Goal: Task Accomplishment & Management: Complete application form

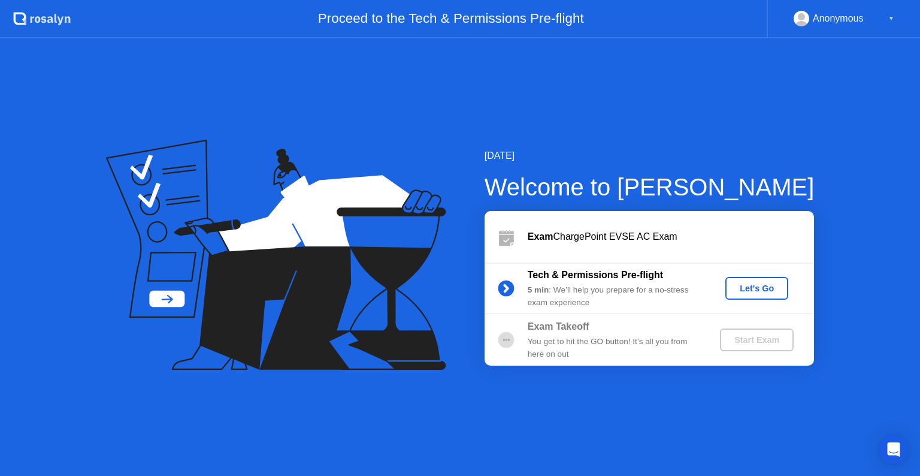
click at [755, 289] on div "Let's Go" at bounding box center [756, 288] width 53 height 10
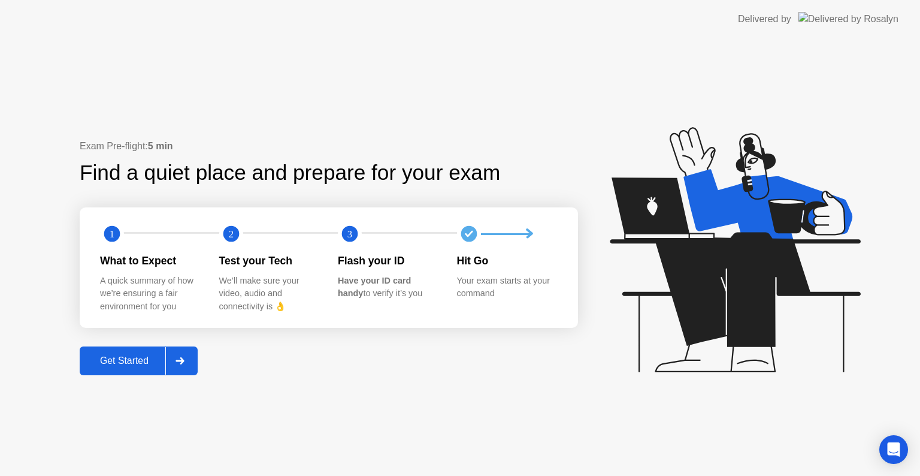
click at [117, 362] on div "Get Started" at bounding box center [124, 360] width 82 height 11
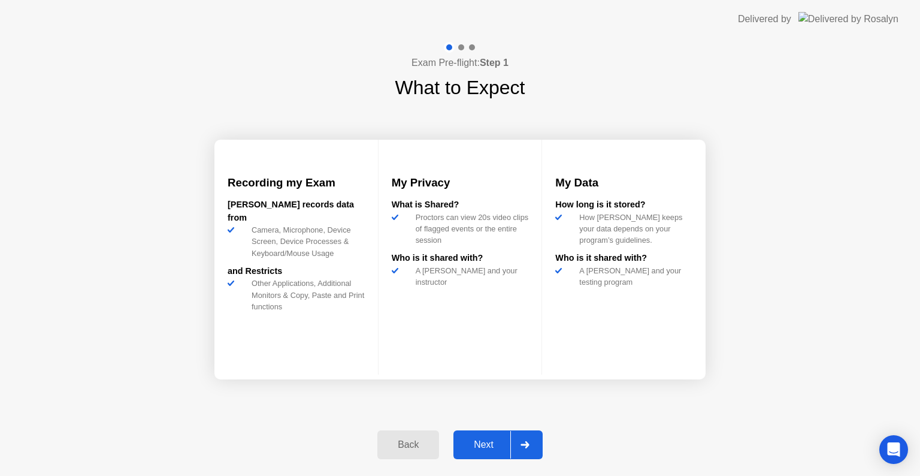
click at [482, 447] on div "Next" at bounding box center [483, 444] width 53 height 11
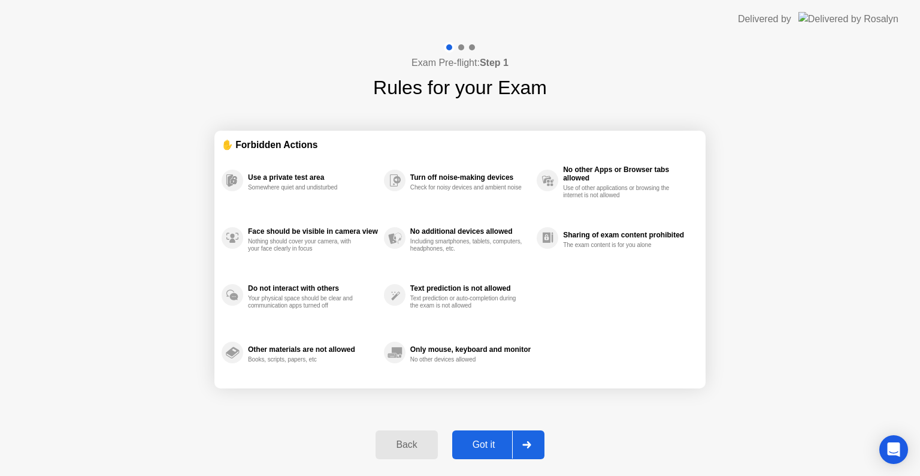
click at [482, 443] on div "Got it" at bounding box center [484, 444] width 56 height 11
select select "**********"
select select "*******"
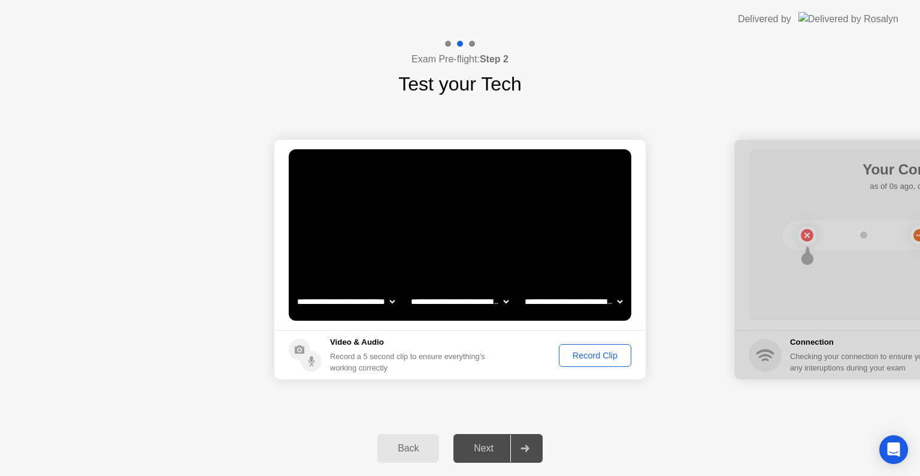
click at [606, 354] on div "Record Clip" at bounding box center [595, 356] width 64 height 10
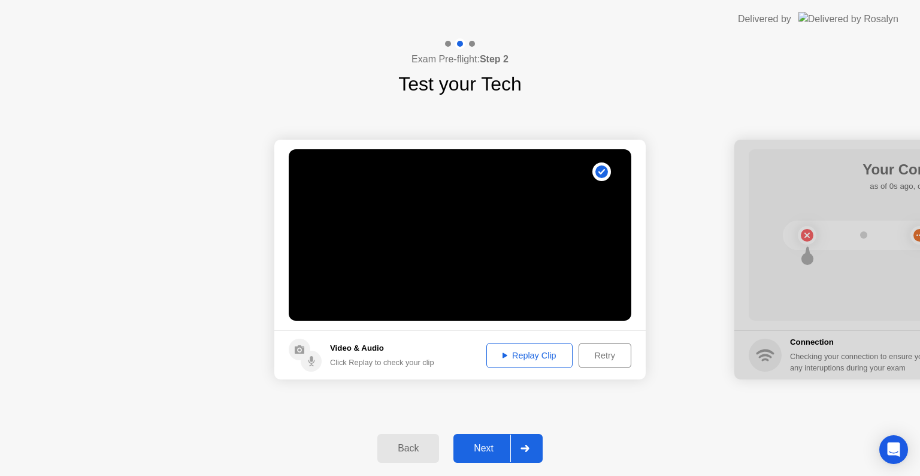
click at [489, 448] on div "Next" at bounding box center [483, 448] width 53 height 11
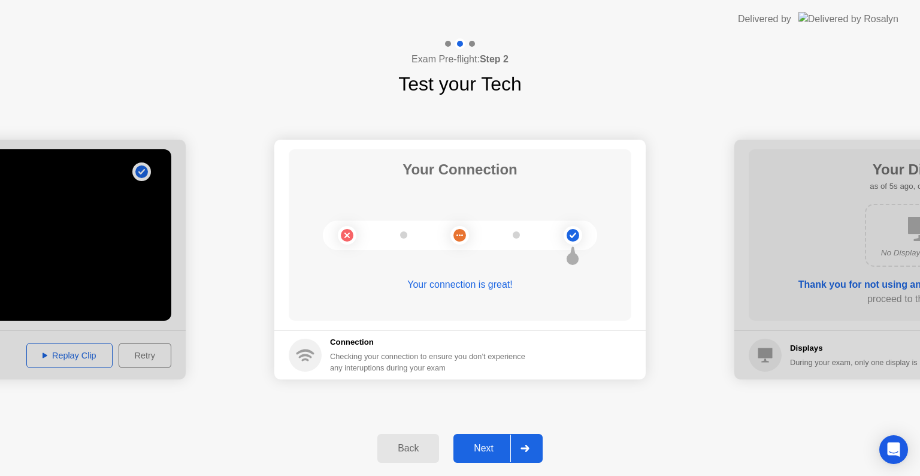
click at [487, 448] on div "Next" at bounding box center [483, 448] width 53 height 11
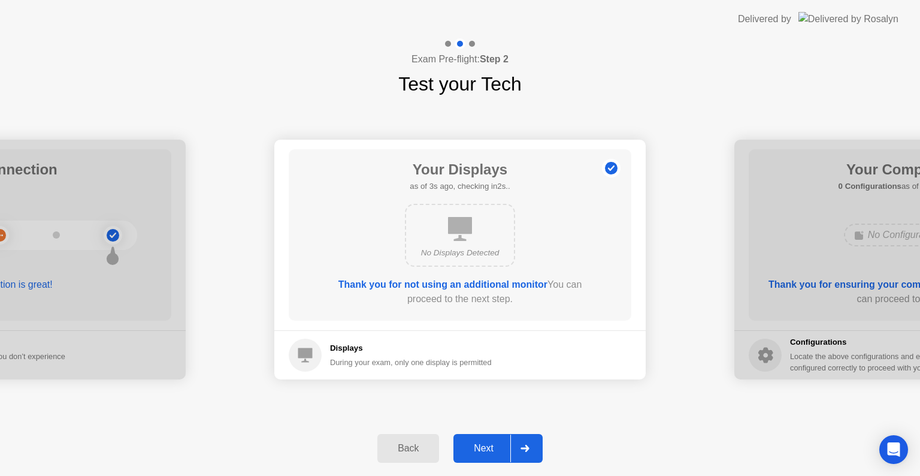
click at [487, 449] on div "Next" at bounding box center [483, 448] width 53 height 11
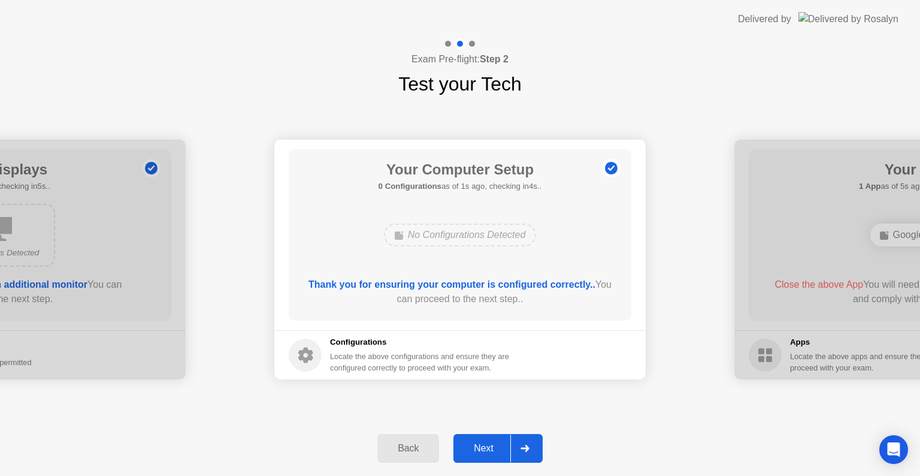
click at [488, 451] on div "Next" at bounding box center [483, 448] width 53 height 11
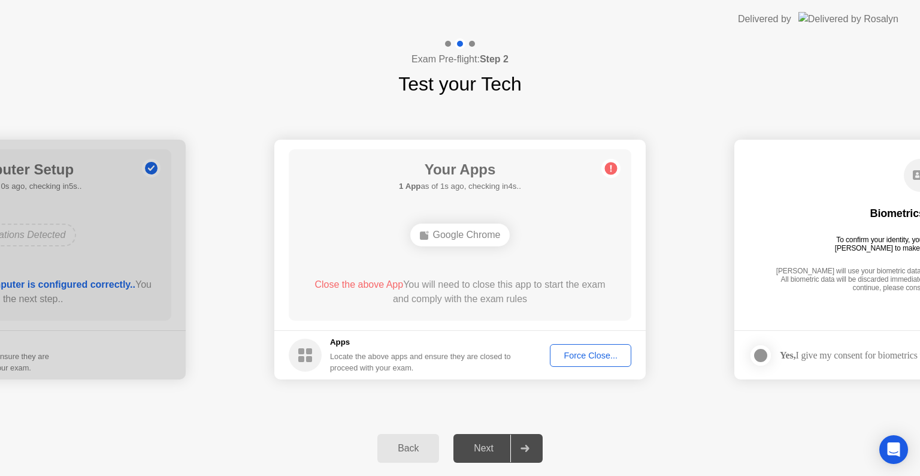
click at [584, 359] on div "Force Close..." at bounding box center [590, 356] width 73 height 10
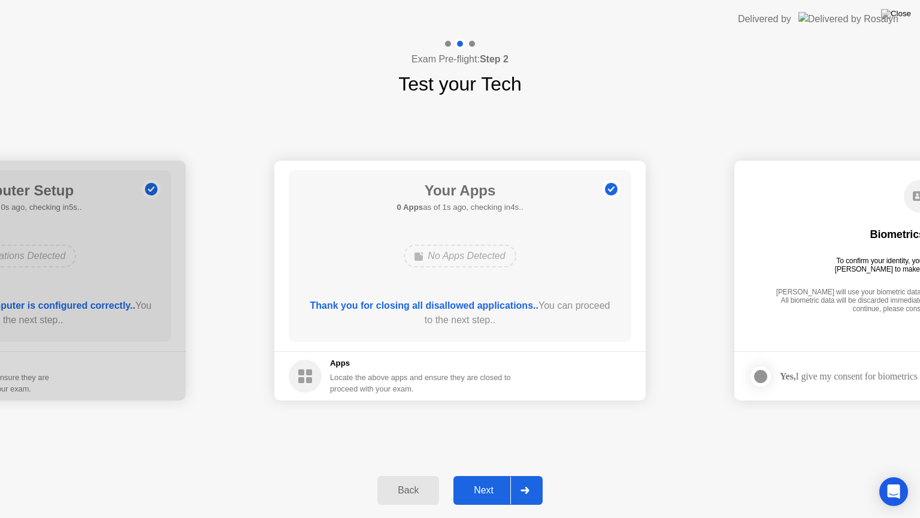
click at [490, 475] on div "Next" at bounding box center [483, 490] width 53 height 11
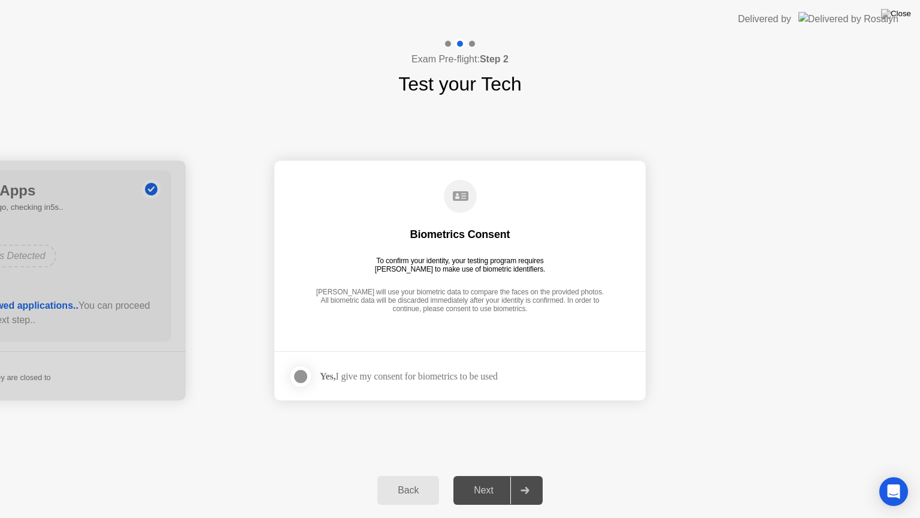
click at [295, 375] on div at bounding box center [301, 376] width 14 height 14
click at [488, 475] on div "Next" at bounding box center [483, 490] width 53 height 11
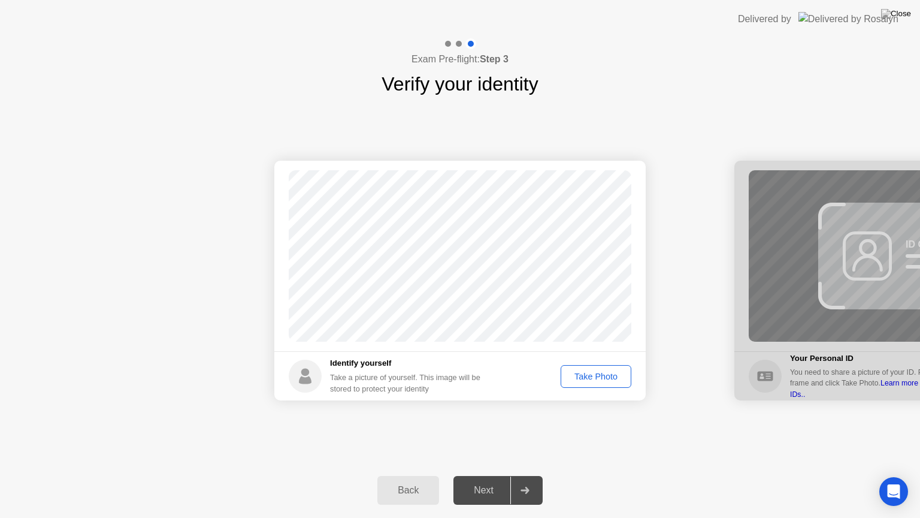
click at [488, 475] on div "Next" at bounding box center [483, 490] width 53 height 11
click at [594, 376] on div "Take Photo" at bounding box center [596, 376] width 62 height 10
click at [499, 475] on div "Next" at bounding box center [483, 490] width 53 height 11
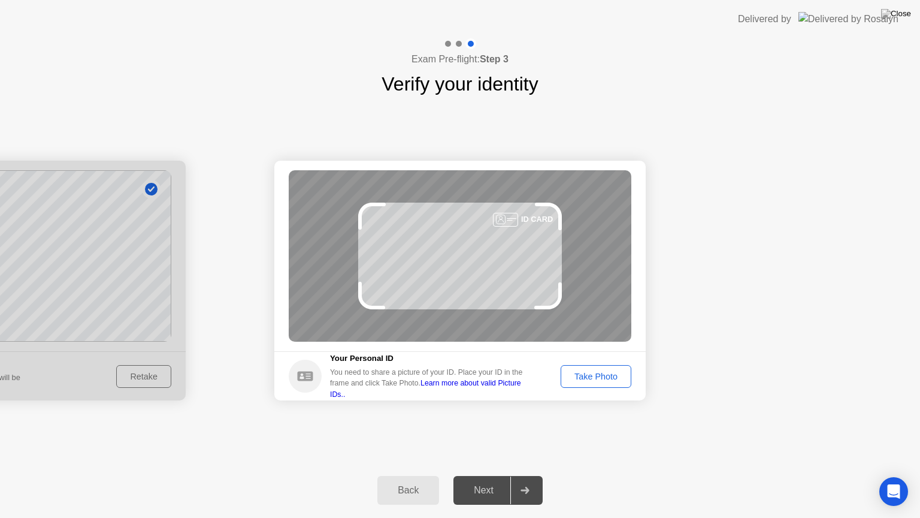
click at [472, 455] on div "Success Photo is correctly taken Identify yourself Take a picture of yourself. …" at bounding box center [460, 280] width 920 height 364
click at [603, 377] on div "Take Photo" at bounding box center [596, 376] width 62 height 10
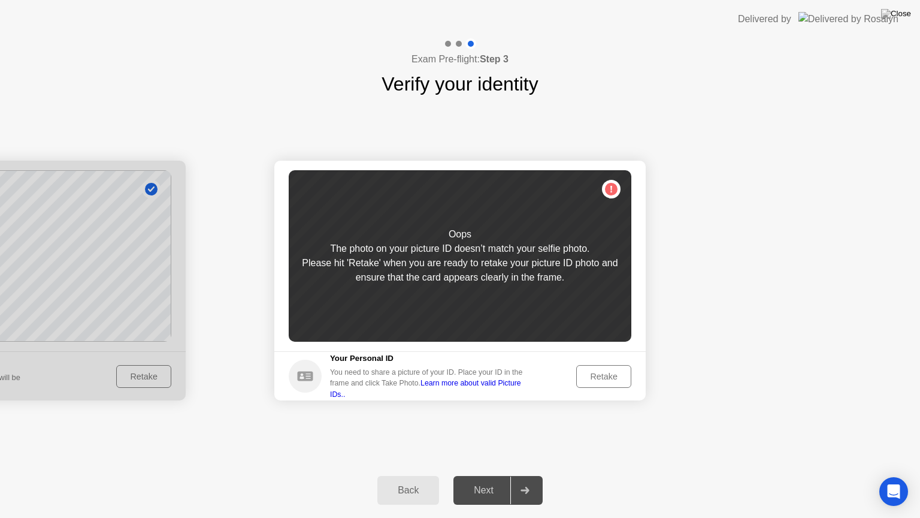
click at [600, 377] on div "Retake" at bounding box center [604, 376] width 47 height 10
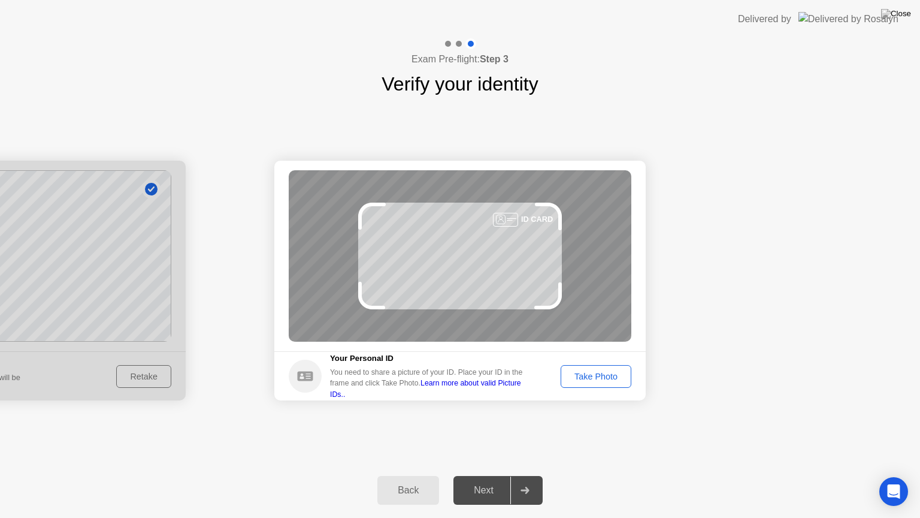
click at [600, 386] on button "Take Photo" at bounding box center [596, 376] width 71 height 23
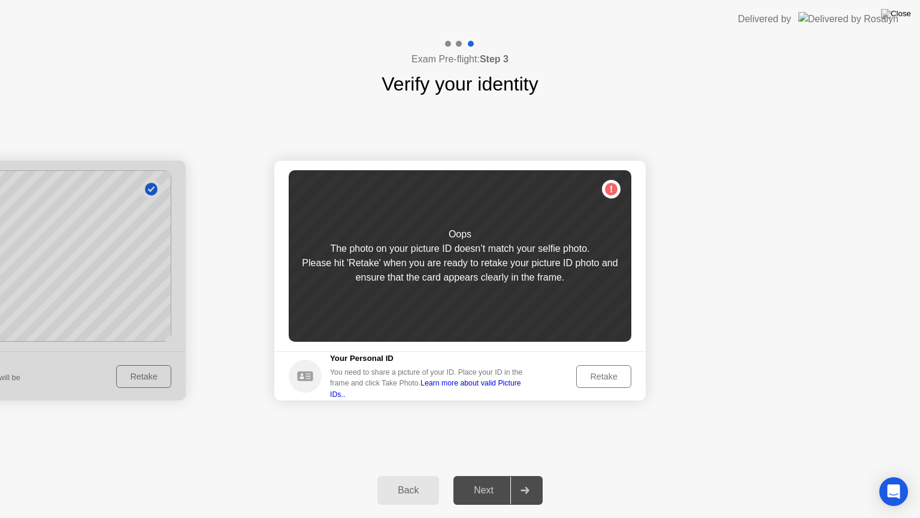
click at [615, 374] on div "Retake" at bounding box center [604, 376] width 47 height 10
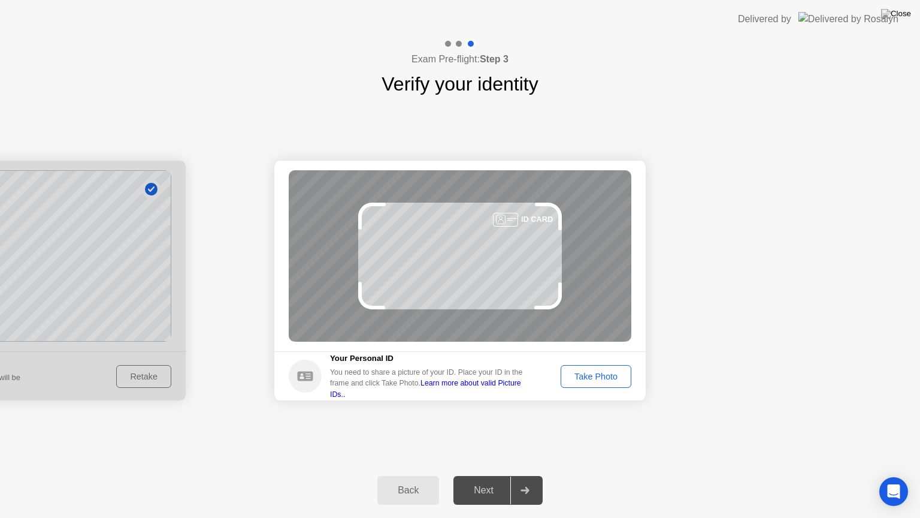
click at [619, 380] on div "Take Photo" at bounding box center [596, 376] width 62 height 10
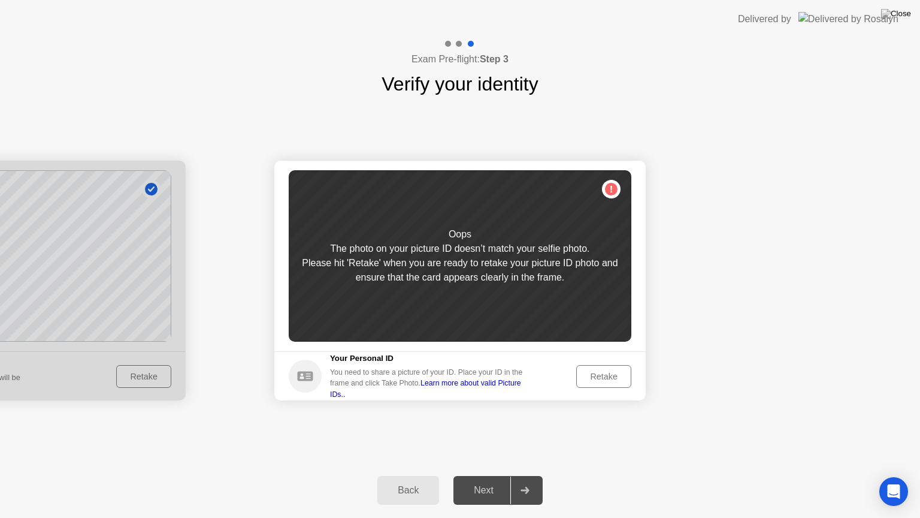
click at [621, 380] on div "Retake" at bounding box center [604, 376] width 47 height 10
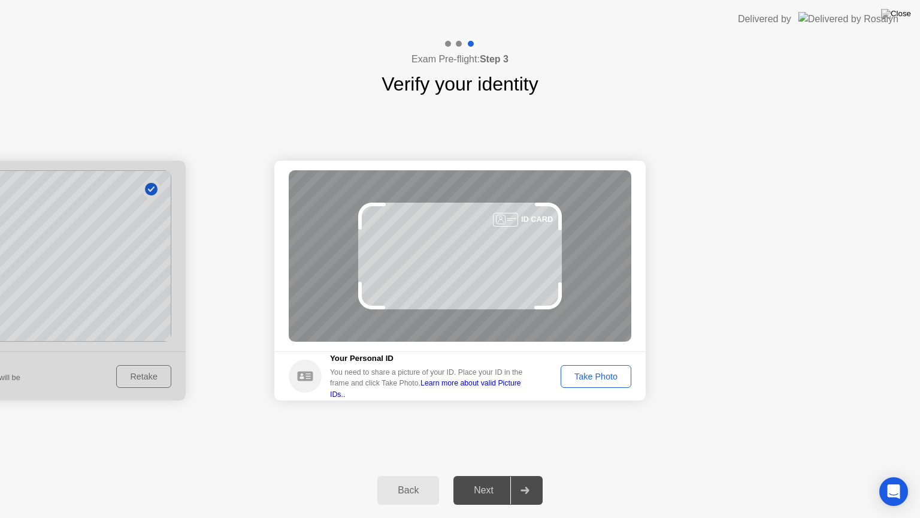
click at [621, 380] on div "Take Photo" at bounding box center [596, 376] width 62 height 10
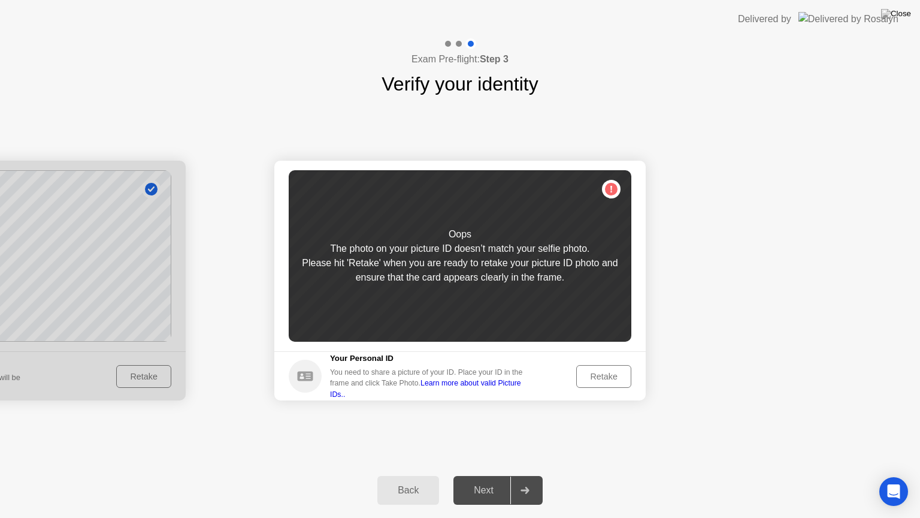
click at [616, 380] on div "Retake" at bounding box center [604, 376] width 47 height 10
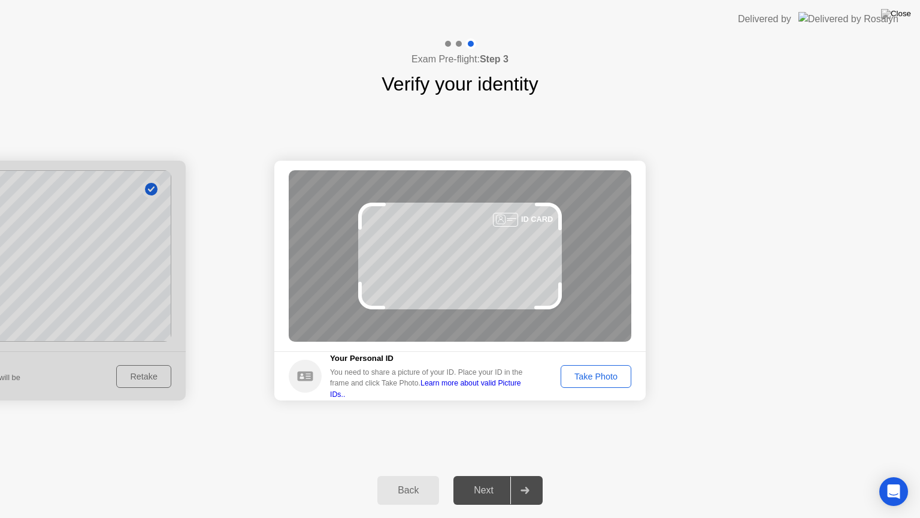
click at [619, 383] on button "Take Photo" at bounding box center [596, 376] width 71 height 23
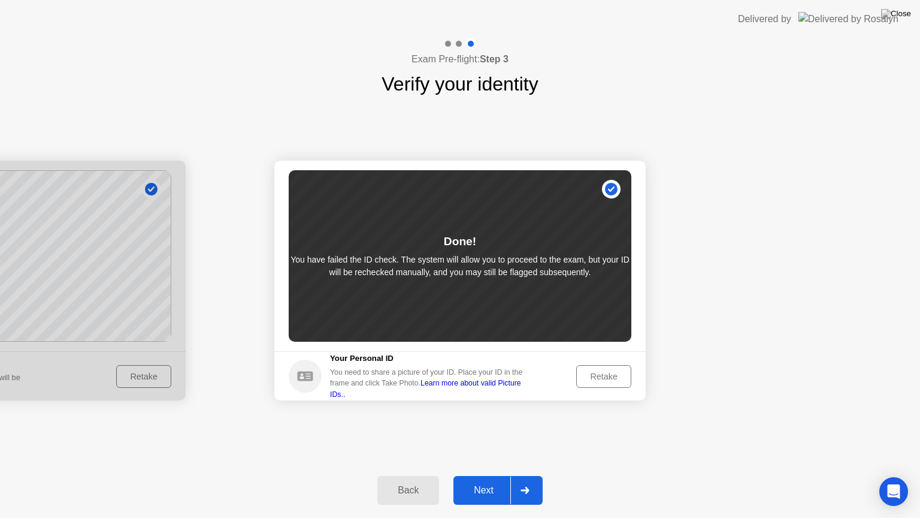
click at [494, 475] on div "Next" at bounding box center [483, 490] width 53 height 11
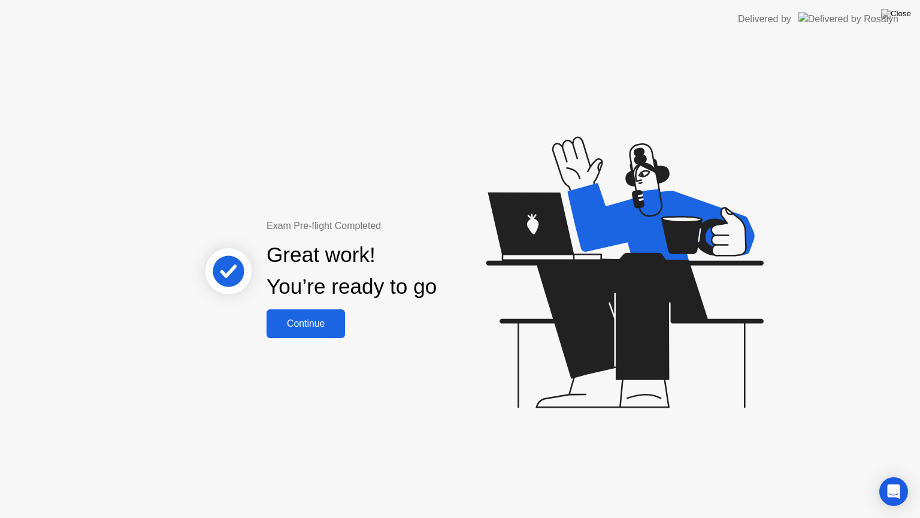
click at [331, 319] on div "Continue" at bounding box center [305, 323] width 71 height 11
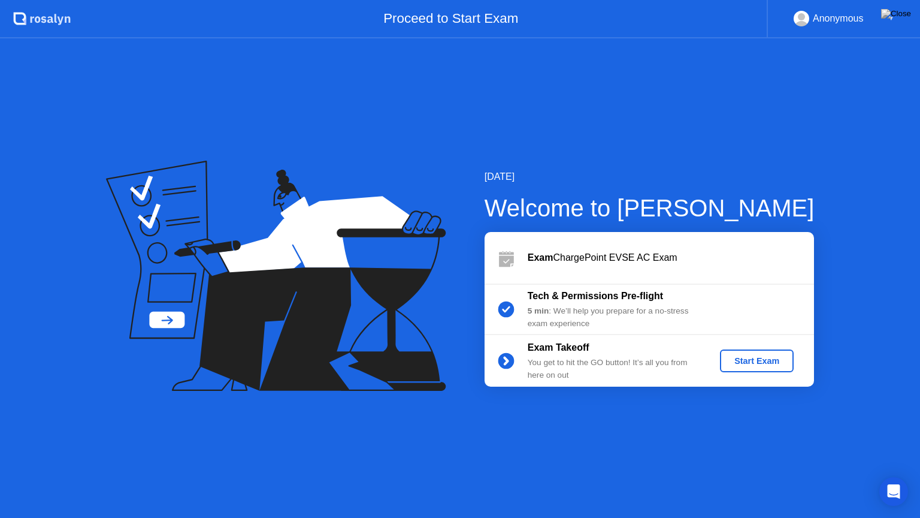
click at [755, 360] on div "Start Exam" at bounding box center [757, 361] width 64 height 10
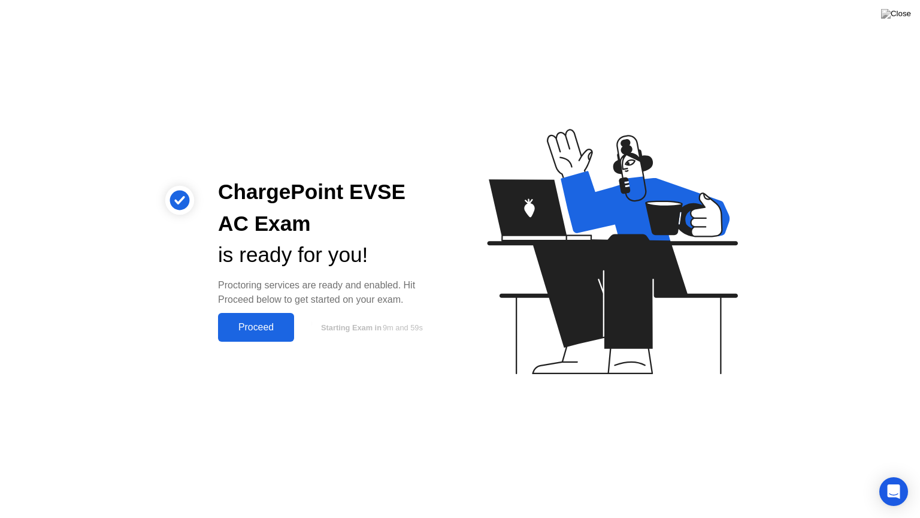
click at [263, 338] on button "Proceed" at bounding box center [256, 327] width 76 height 29
